Goal: Task Accomplishment & Management: Use online tool/utility

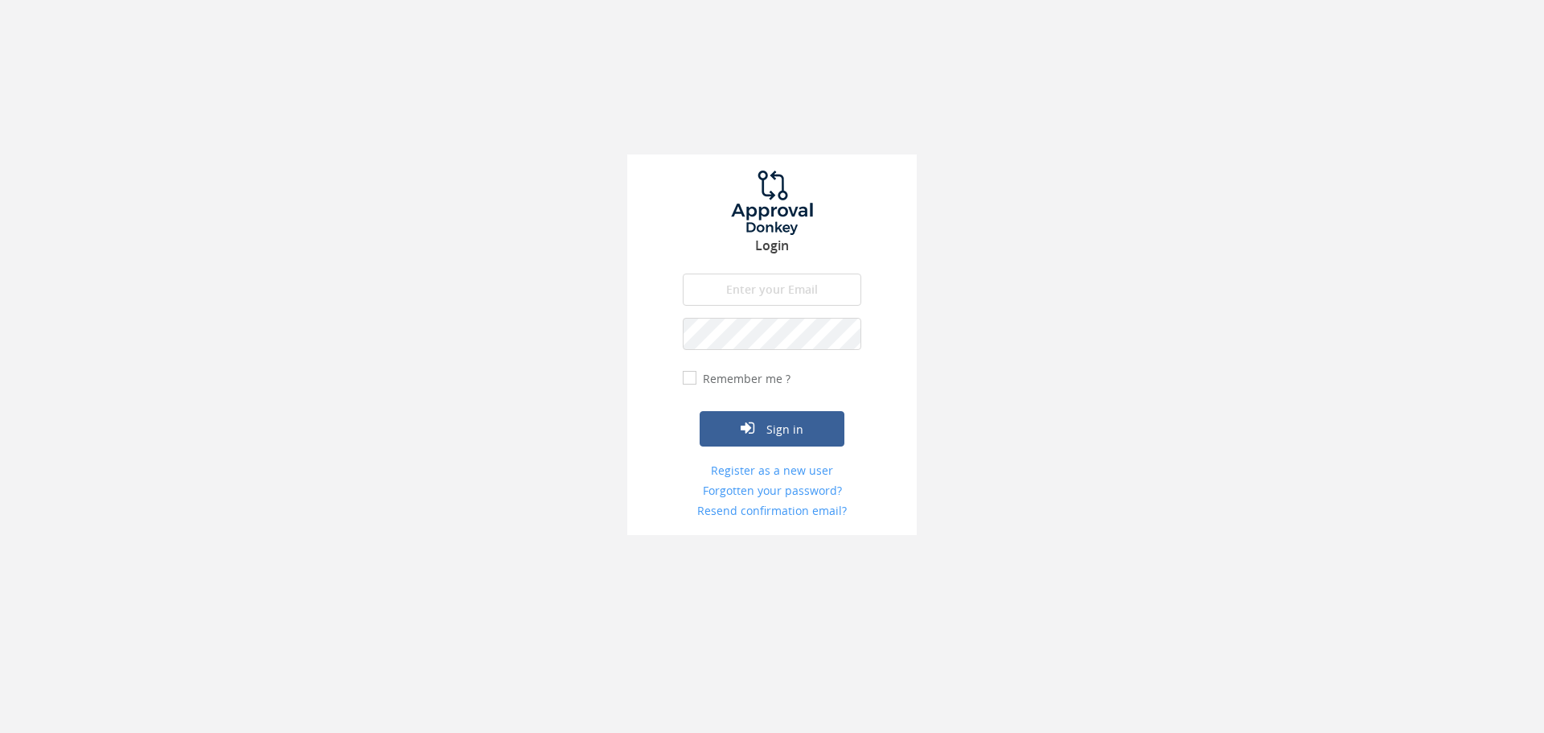
click at [780, 274] on input "email" at bounding box center [772, 289] width 179 height 32
type input "[EMAIL_ADDRESS][DOMAIN_NAME]"
click at [700, 411] on button "Sign in" at bounding box center [772, 428] width 145 height 35
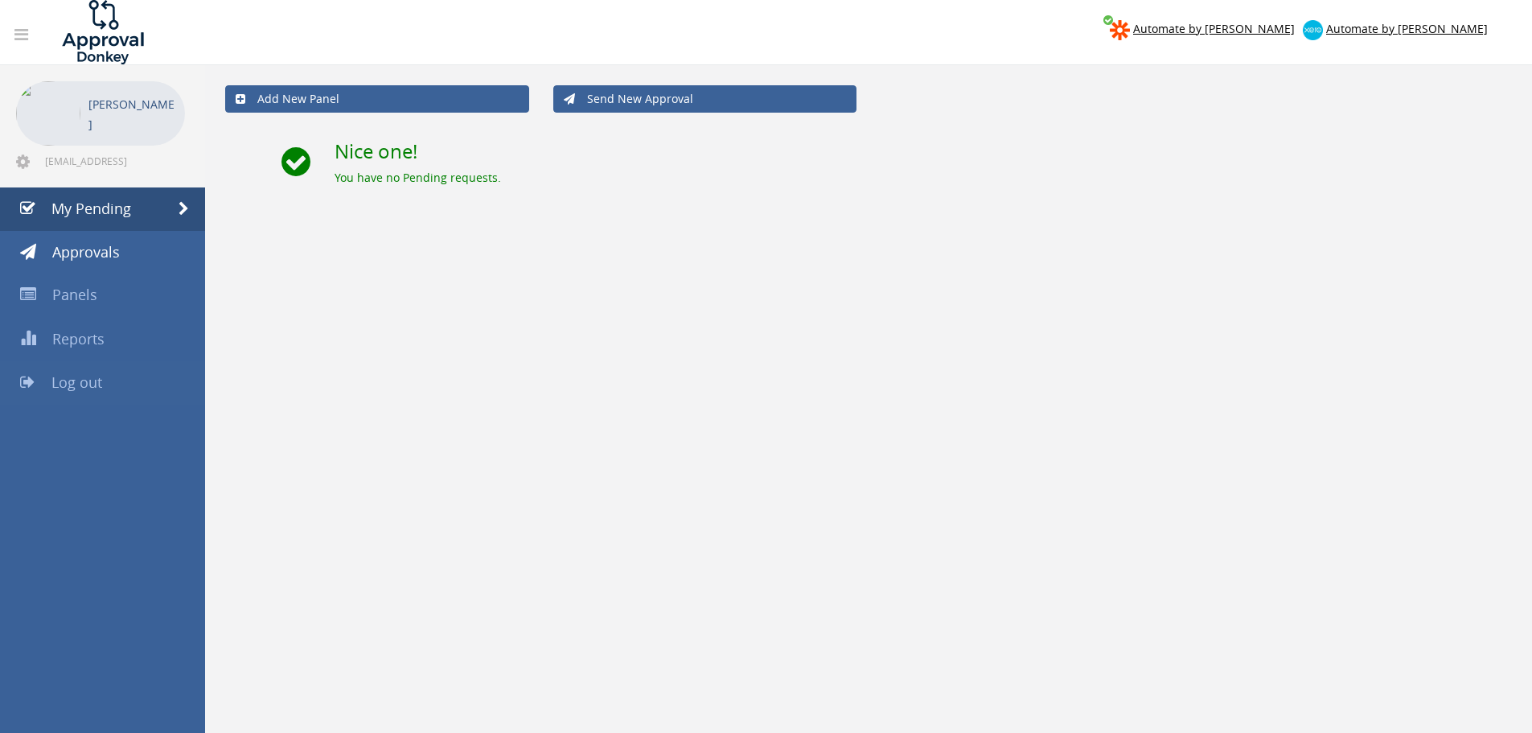
click at [96, 388] on span "Log out" at bounding box center [76, 381] width 51 height 19
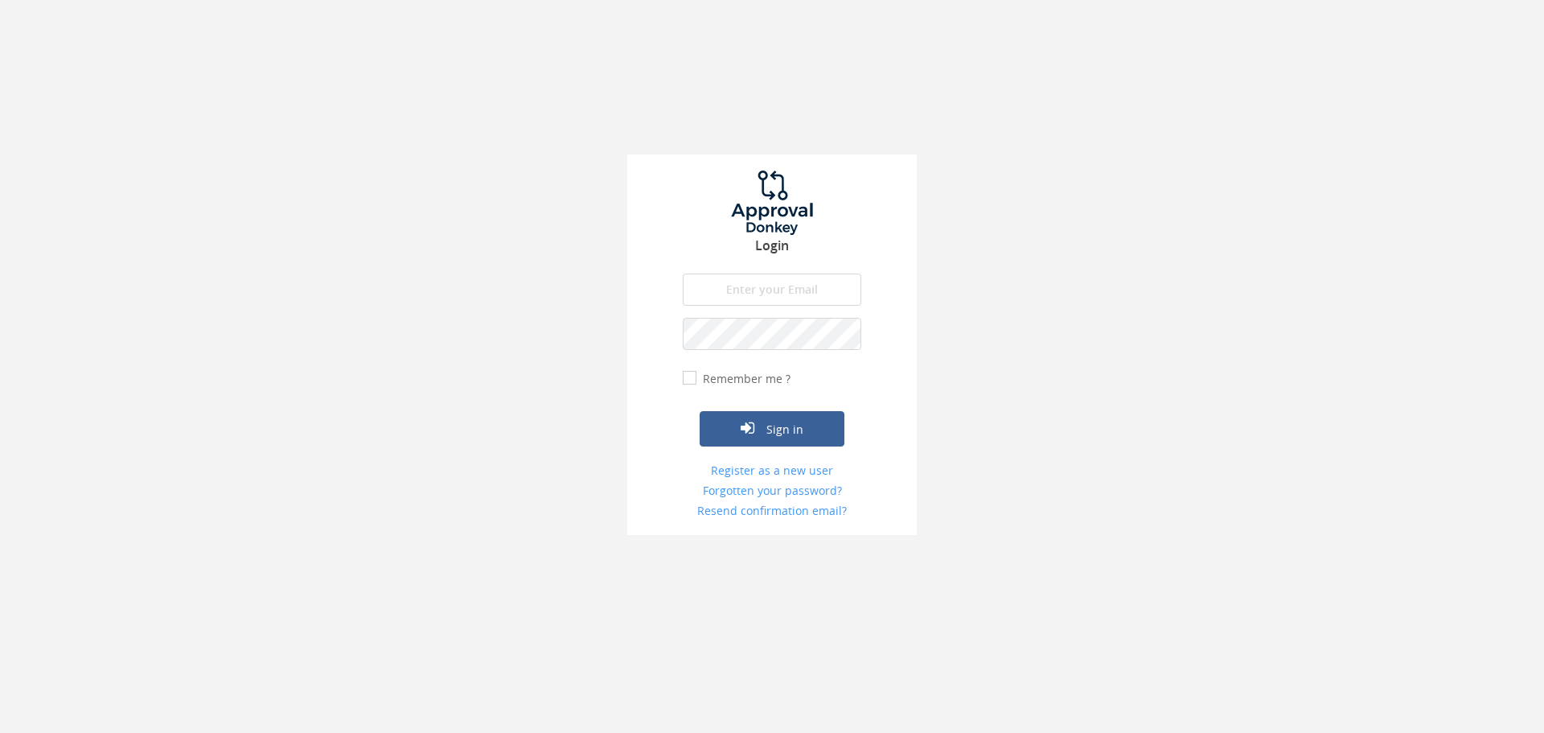
click at [711, 274] on input "email" at bounding box center [772, 289] width 179 height 32
type input "[EMAIL_ADDRESS][DOMAIN_NAME]"
click at [700, 411] on button "Sign in" at bounding box center [772, 428] width 145 height 35
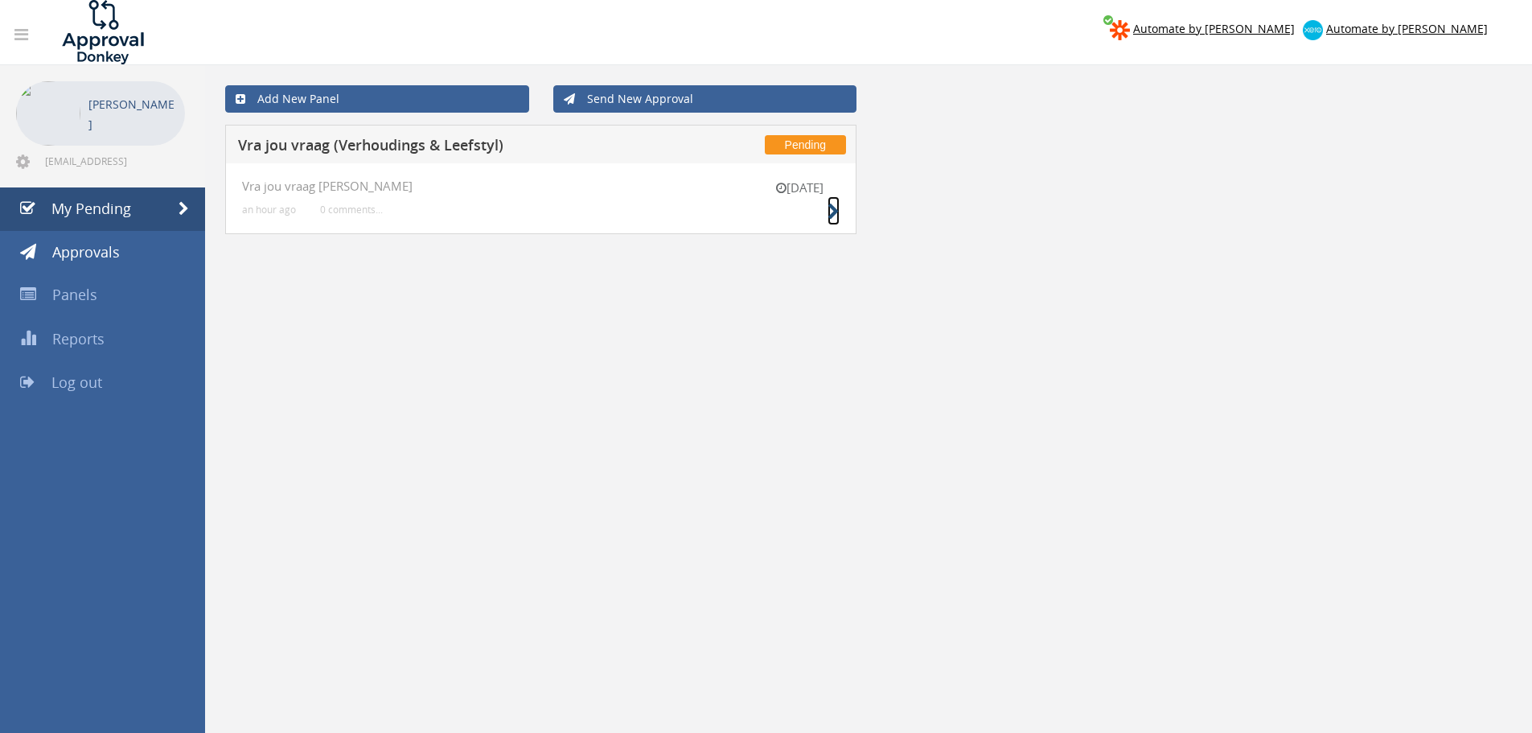
click at [837, 196] on link at bounding box center [833, 210] width 12 height 29
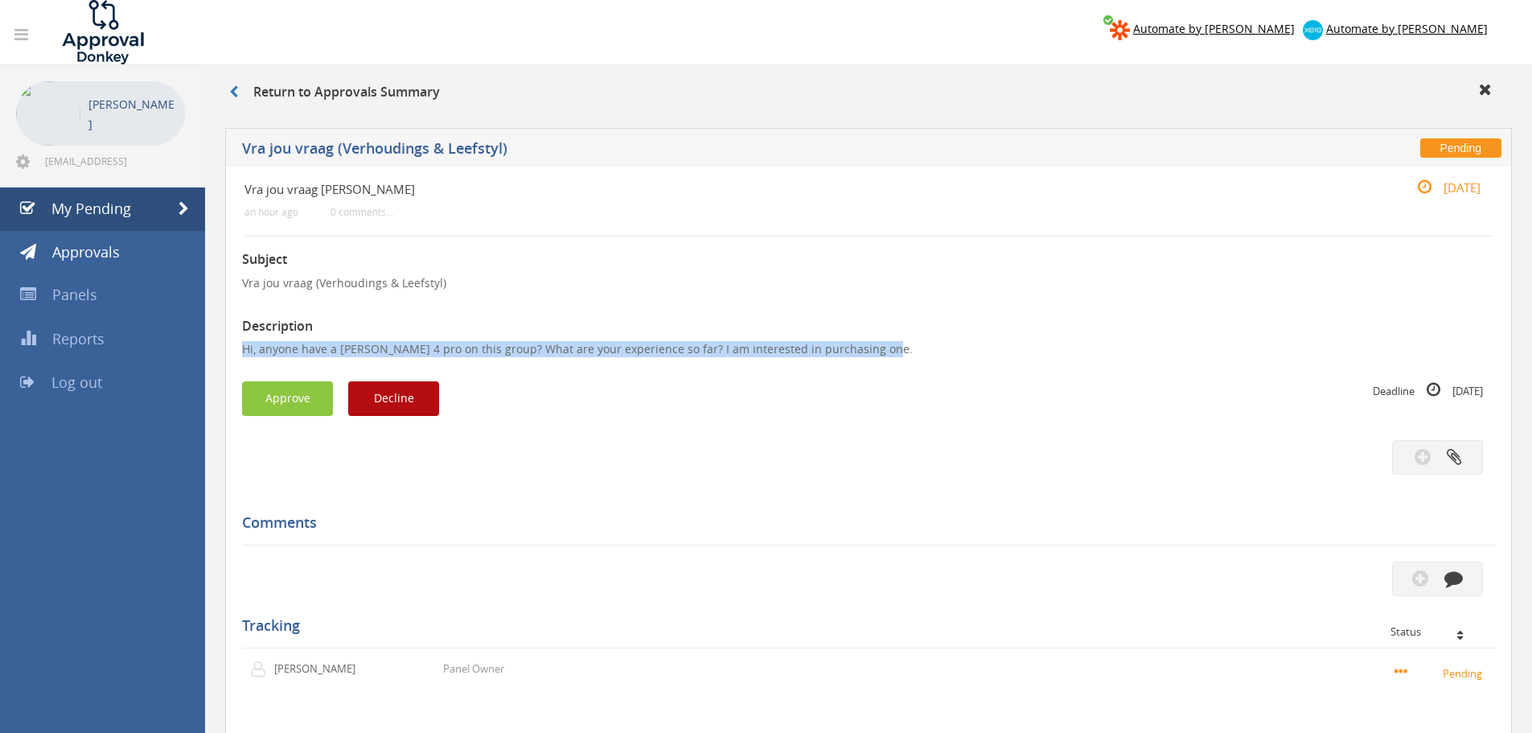
drag, startPoint x: 882, startPoint y: 351, endPoint x: 228, endPoint y: 351, distance: 653.7
click at [228, 351] on div "Vra jou vraag [PERSON_NAME] an hour ago 0 comments... [DATE] Subject Vra jou vr…" at bounding box center [868, 516] width 1287 height 701
copy p "Hi, anyone have a [PERSON_NAME] 4 pro on this group? What are your experience s…"
click at [368, 399] on button "Decline" at bounding box center [393, 398] width 91 height 35
